Goal: Navigation & Orientation: Find specific page/section

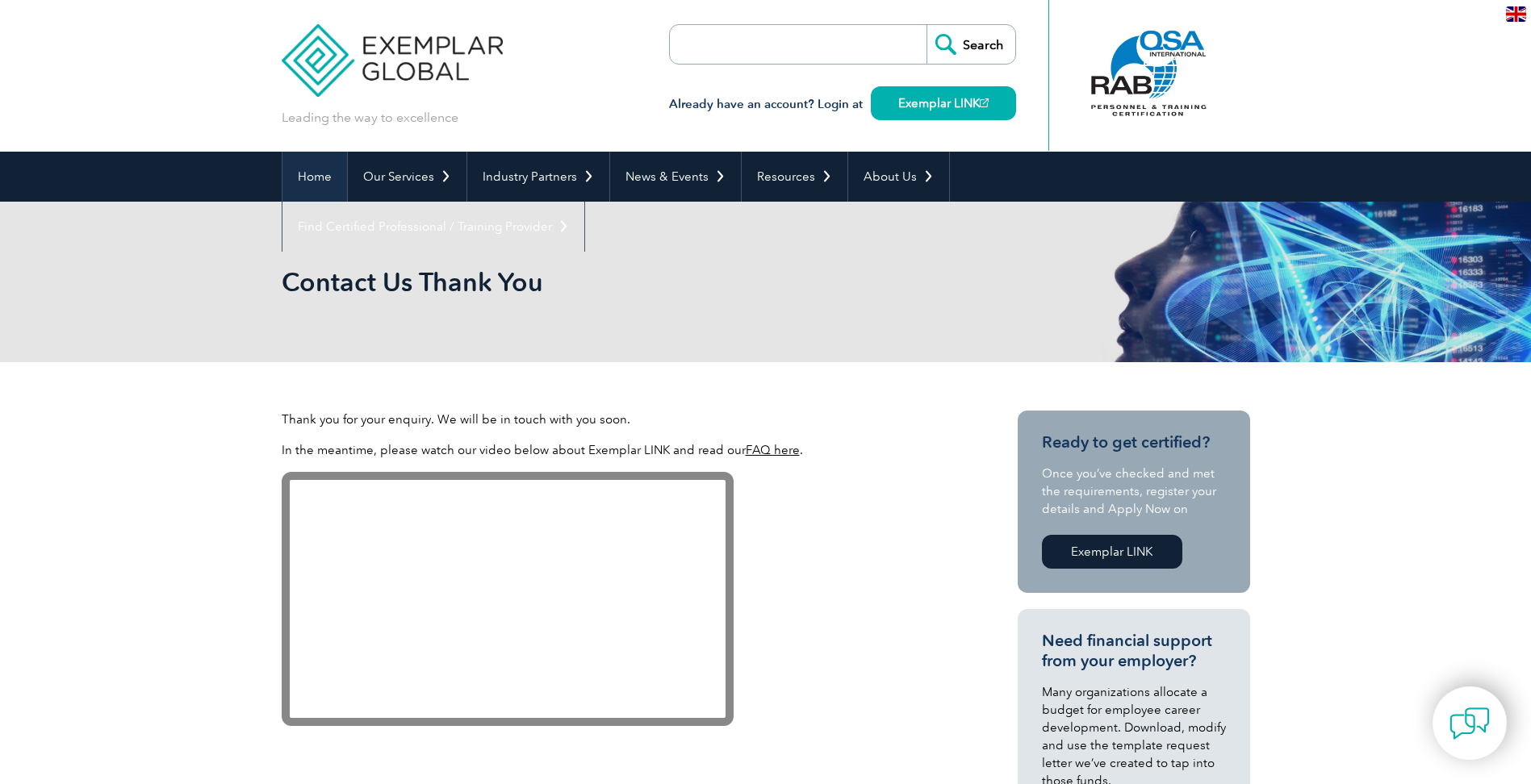
click at [320, 180] on link "Home" at bounding box center [315, 176] width 64 height 50
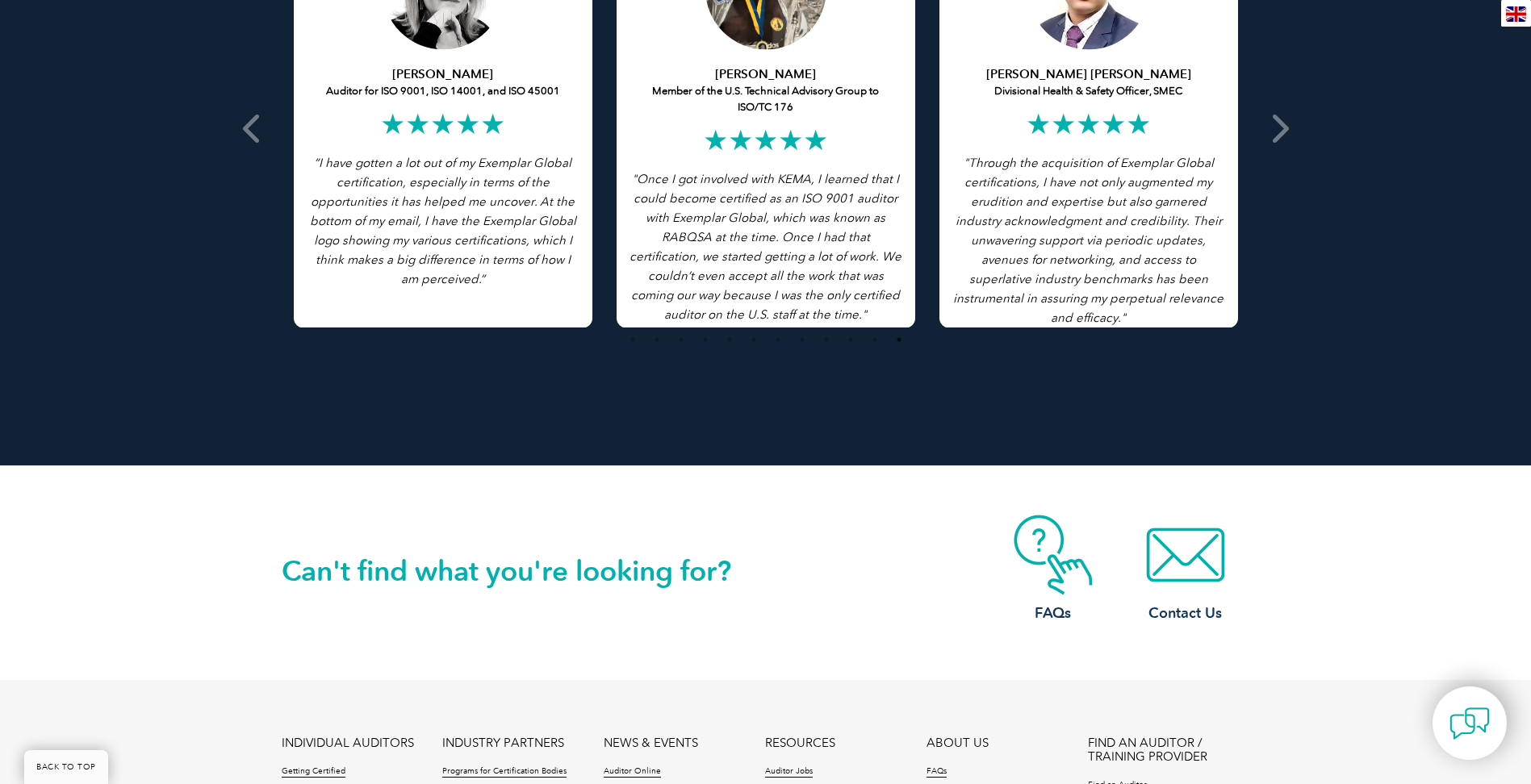
scroll to position [3389, 0]
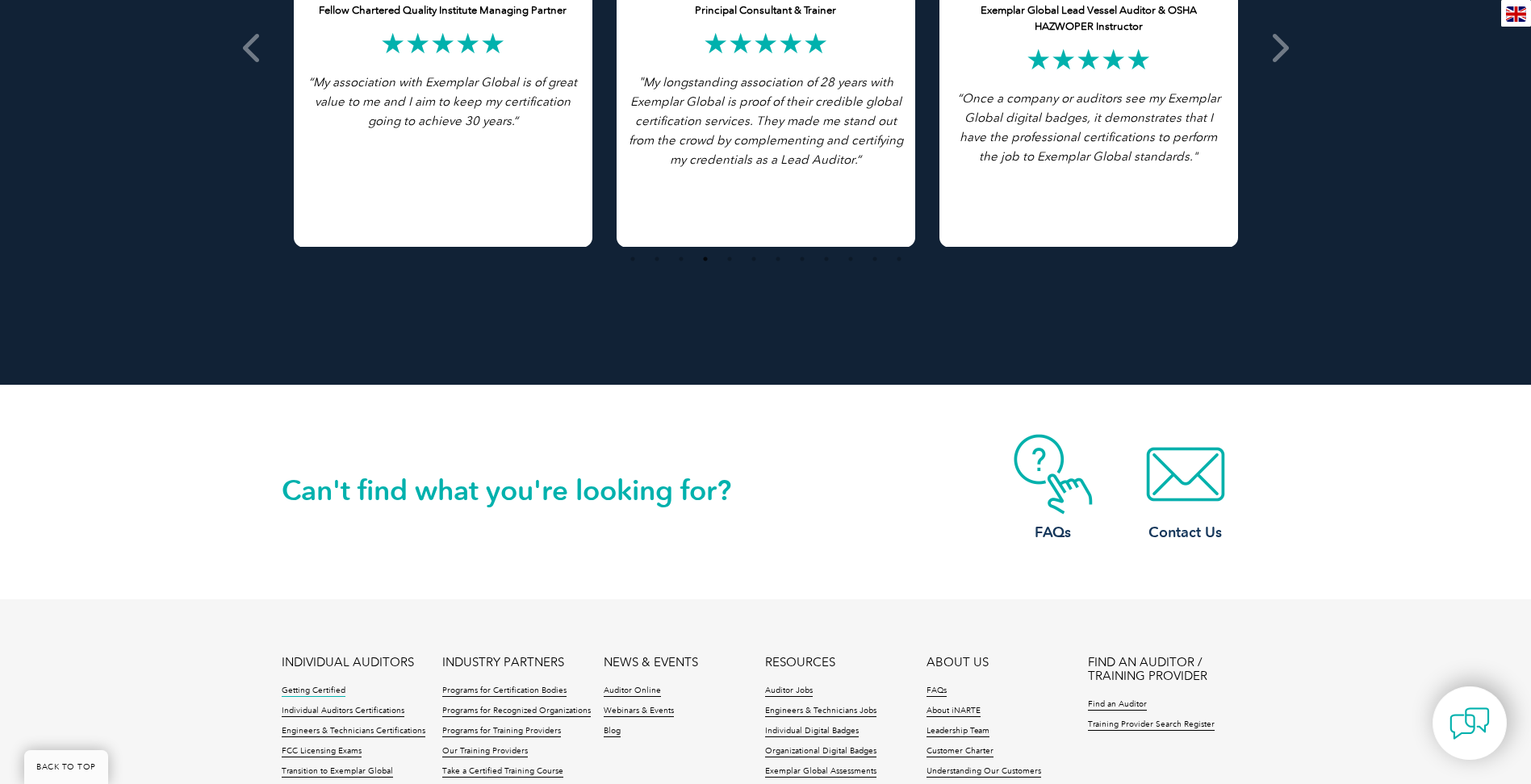
click at [315, 693] on link "Getting Certified" at bounding box center [314, 692] width 64 height 11
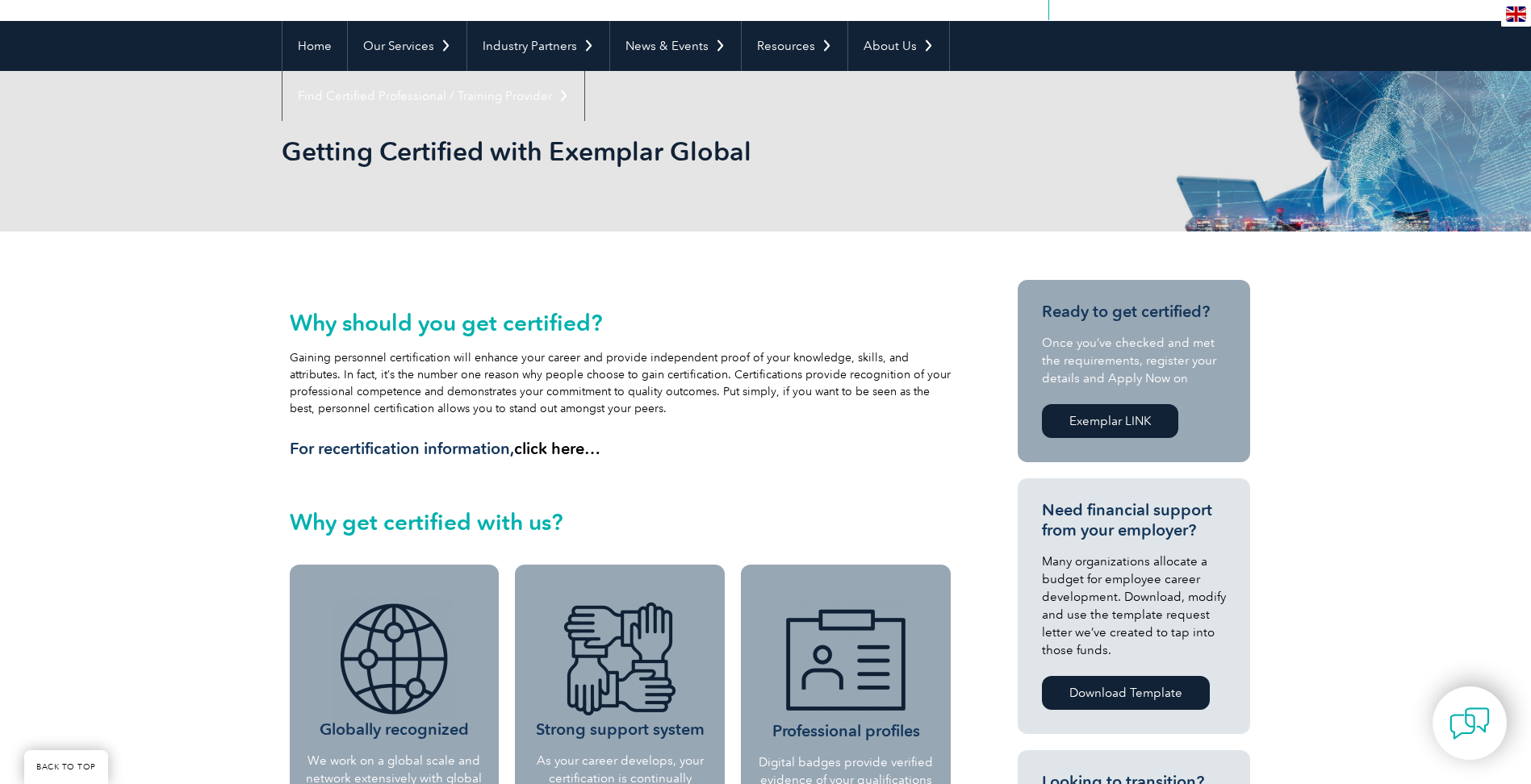
scroll to position [81, 0]
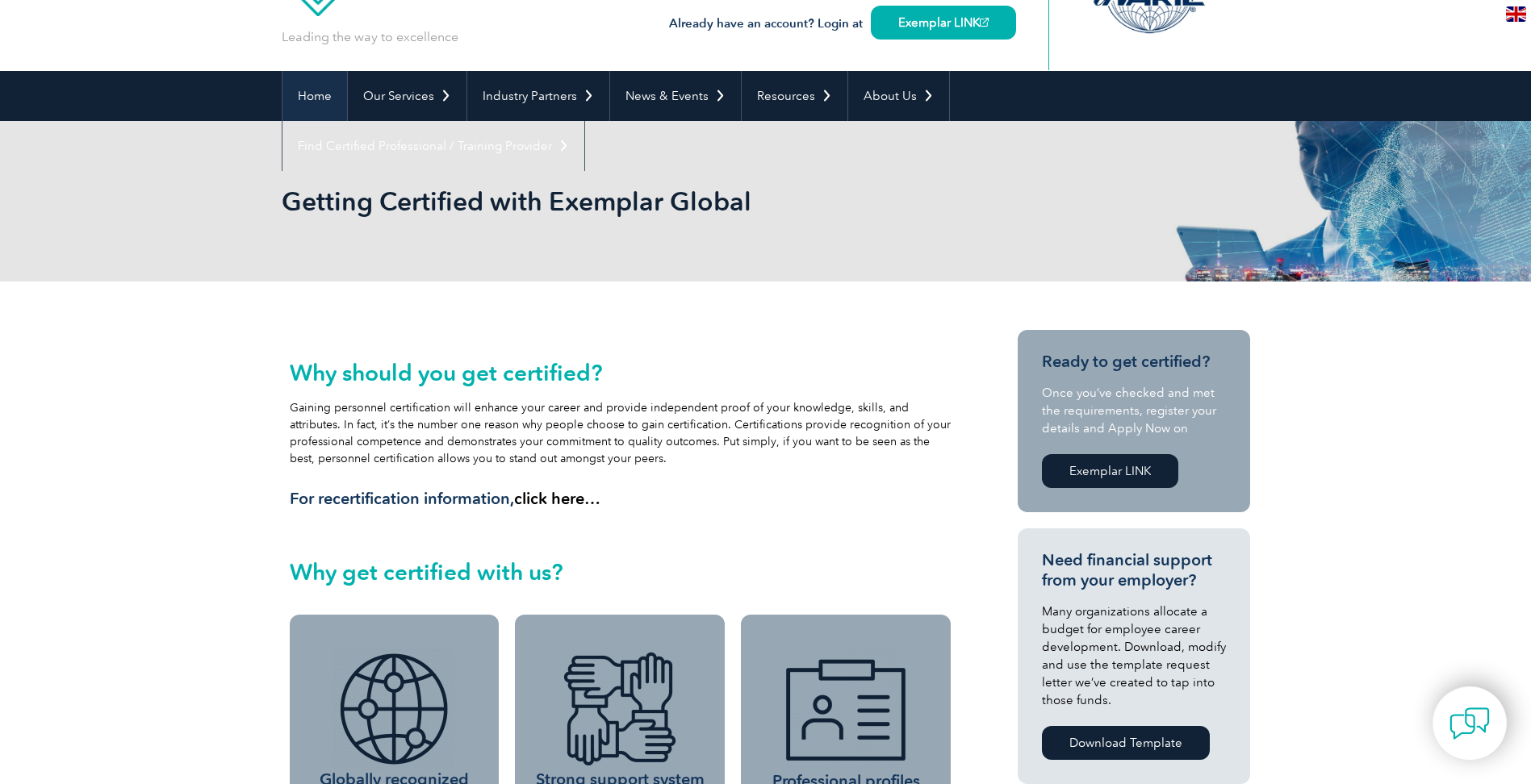
click at [317, 101] on link "Home" at bounding box center [315, 95] width 64 height 50
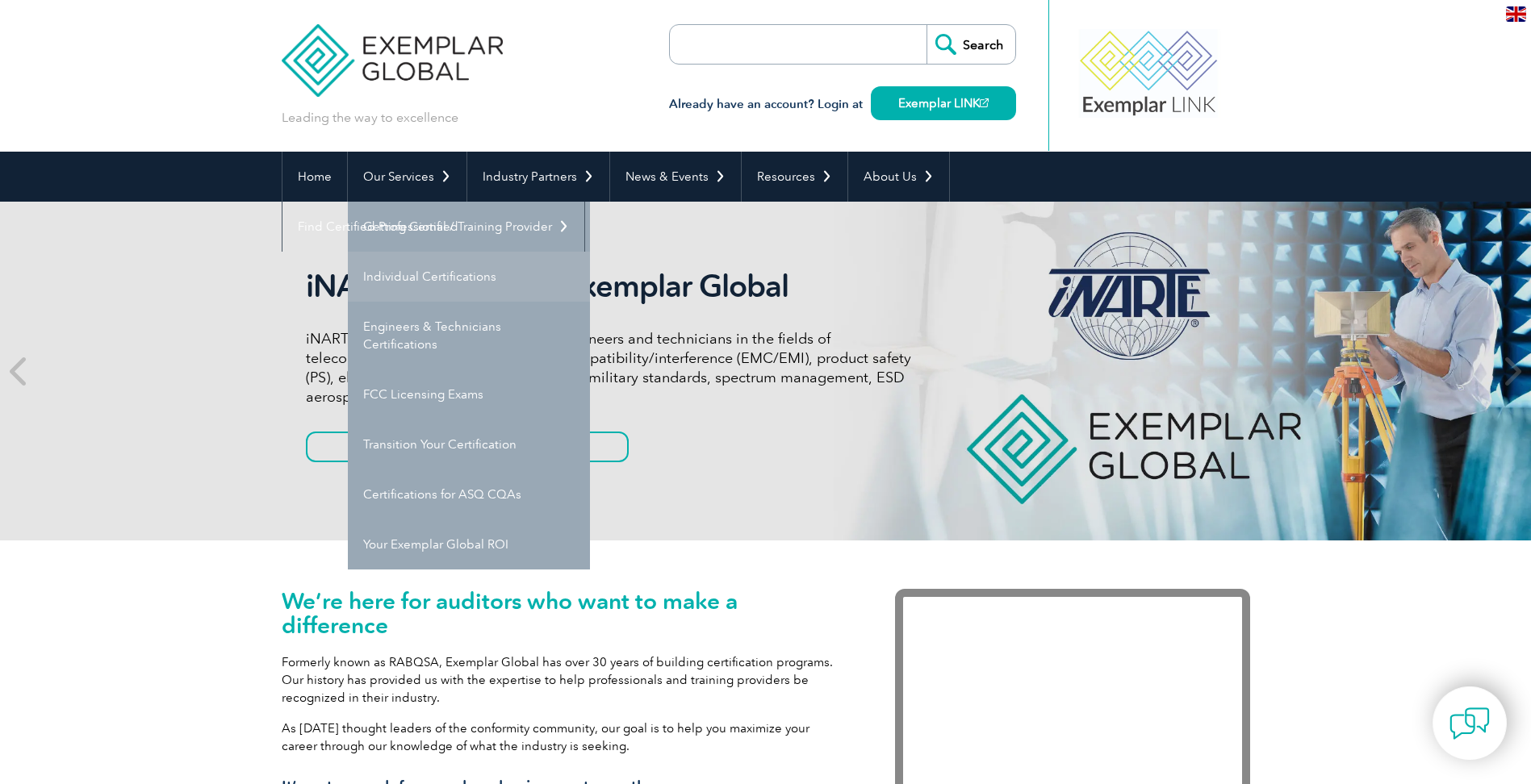
click at [452, 280] on link "Individual Certifications" at bounding box center [469, 276] width 242 height 50
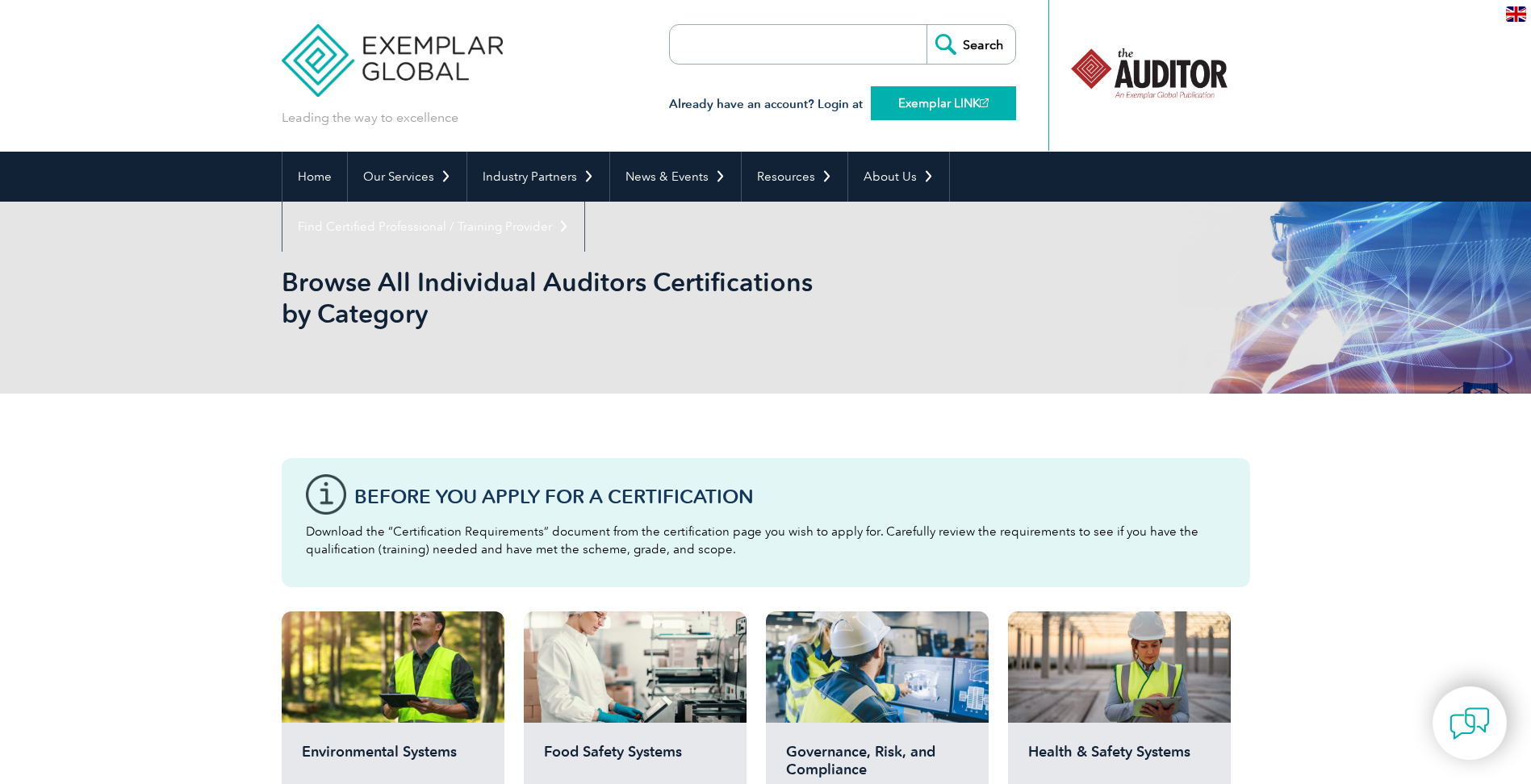
click at [943, 104] on link "Exemplar LINK" at bounding box center [943, 104] width 145 height 34
